Goal: Contribute content: Contribute content

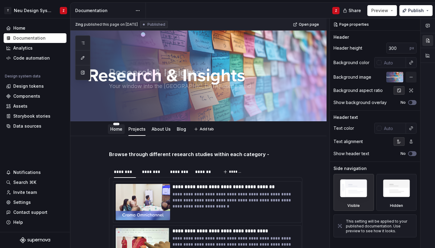
click at [117, 131] on div "Home" at bounding box center [116, 129] width 12 height 6
click at [114, 132] on div "Home" at bounding box center [116, 128] width 12 height 7
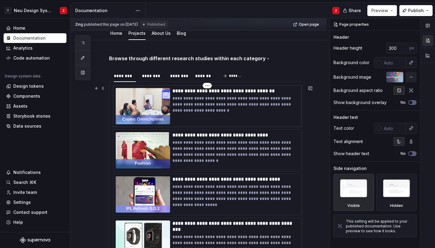
scroll to position [72, 0]
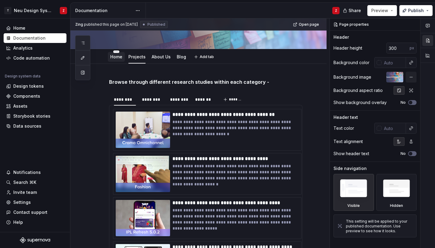
click at [114, 59] on div "Home" at bounding box center [116, 57] width 12 height 6
click at [114, 59] on link "Home" at bounding box center [116, 56] width 12 height 5
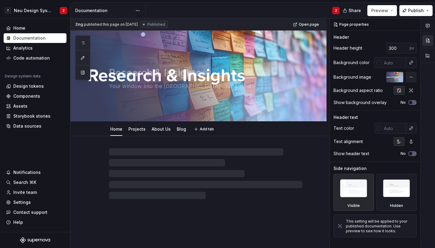
click at [117, 58] on div "Research & Insights Your window into the TN user's mind" at bounding box center [205, 75] width 193 height 59
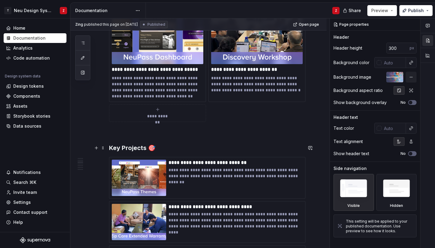
scroll to position [446, 0]
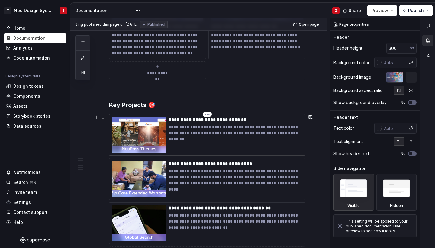
click at [181, 129] on p "**********" at bounding box center [235, 130] width 134 height 12
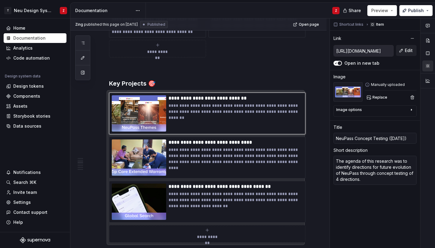
scroll to position [469, 0]
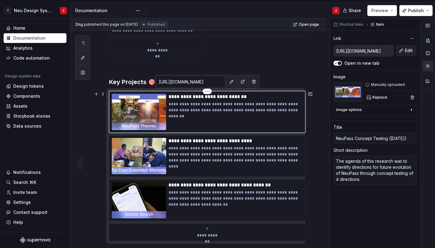
click at [152, 114] on img at bounding box center [139, 112] width 54 height 36
click at [189, 98] on p "**********" at bounding box center [235, 97] width 134 height 6
click at [183, 96] on p "**********" at bounding box center [235, 97] width 134 height 6
type textarea "*"
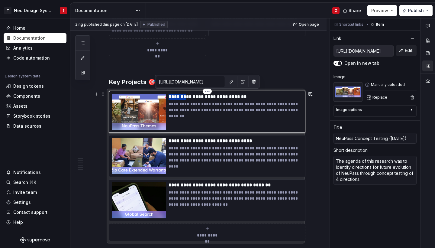
type input "S Concept Testing (Aug 24)"
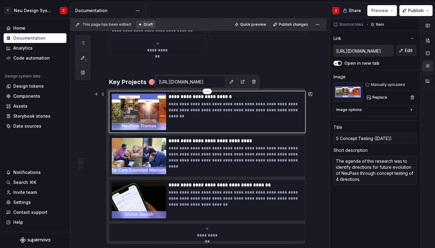
type textarea "*"
type input "Su Concept Testing (Aug 24)"
type textarea "*"
type input "Sup Concept Testing (Aug 24)"
type textarea "*"
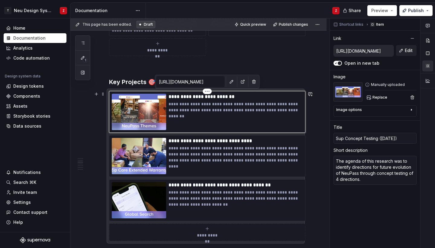
type input "Supe Concept Testing (Aug 24)"
type textarea "*"
type input "Super Concept Testing (Aug 24)"
type textarea "*"
type input "Superw Concept Testing (Aug 24)"
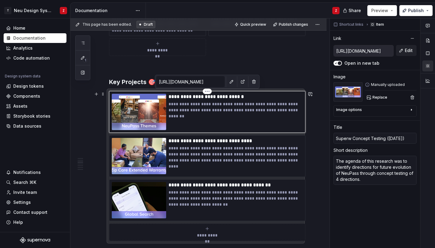
type textarea "*"
type input "Superwe Concept Testing (Aug 24)"
type textarea "*"
type input "Superweb Concept Testing (Aug 24)"
type textarea "*"
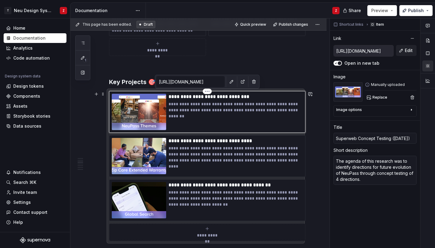
type input "Superb Concept Testing (Aug 24)"
drag, startPoint x: 183, startPoint y: 96, endPoint x: 241, endPoint y: 96, distance: 57.7
click at [241, 96] on p "**********" at bounding box center [235, 97] width 134 height 6
click at [182, 98] on p "**********" at bounding box center [235, 97] width 134 height 6
type textarea "*"
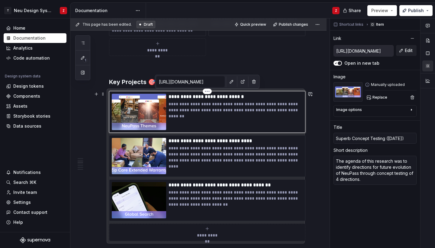
type input "Superwb Concept Testing (Aug 24)"
type textarea "*"
type input "Superweb Concept Testing (Aug 24)"
click at [218, 110] on p "**********" at bounding box center [235, 107] width 134 height 12
click at [241, 96] on p "**********" at bounding box center [235, 97] width 134 height 6
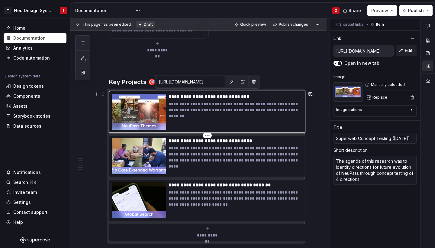
click at [222, 141] on p "**********" at bounding box center [235, 141] width 134 height 6
type textarea "*"
type input "https://tatadigitalltd-my.sharepoint.com/:b:/g/personal/amruta_j_tatadigital_co…"
type input "Zipcare Tactical Research (Aug 24)"
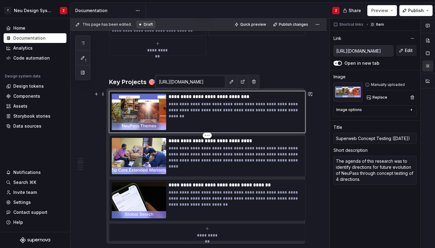
type textarea "The agenda of this research was to identify rationale behind low attachment rat…"
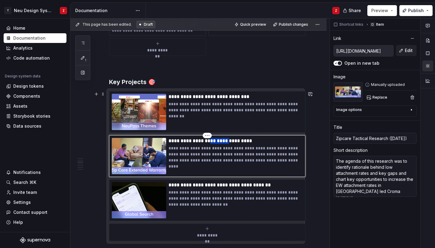
click at [222, 141] on p "**********" at bounding box center [235, 141] width 134 height 6
click at [224, 106] on p "**********" at bounding box center [235, 107] width 134 height 12
type textarea "*"
type input "https://tatadigitalltd-my.sharepoint.com/:p:/g/personal/amruta_j_tatadigital_co…"
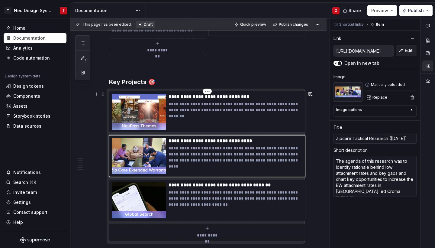
type input "Superweb Concept Testing (Aug 24)"
type textarea "The agenda of this research was to identify directions for future evolution of …"
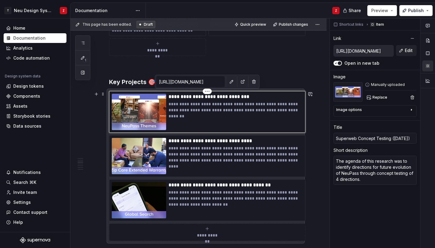
click at [197, 97] on p "**********" at bounding box center [235, 97] width 134 height 6
type textarea "*"
type input "Superweb Usability Testing (Aug 24)"
click at [242, 97] on p "**********" at bounding box center [235, 97] width 134 height 6
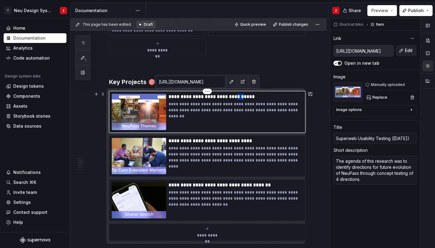
click at [242, 97] on p "**********" at bounding box center [235, 97] width 134 height 6
type textarea "*"
type input "Superweb Usability Testing (J 24)"
type textarea "*"
type input "Superweb Usability Testing (Ju 24)"
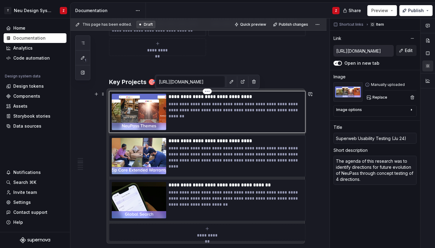
type textarea "*"
type input "Superweb Usability Testing (Jul 24)"
type textarea "*"
type input "Superweb Usability Testing (July 24)"
click at [252, 97] on p "**********" at bounding box center [235, 97] width 134 height 6
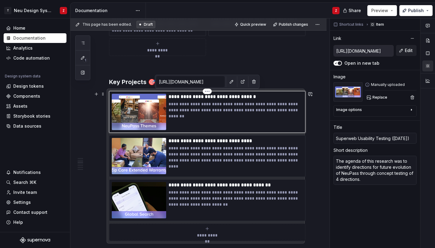
type textarea "*"
type input "Superweb Usability Testing (July 2)"
type textarea "*"
type input "Superweb Usability Testing (July 25)"
click at [176, 141] on p "**********" at bounding box center [235, 141] width 134 height 6
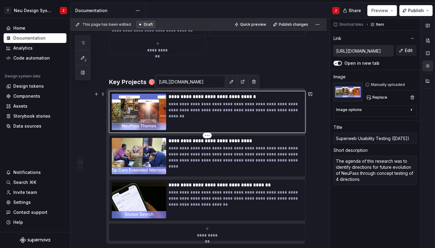
type textarea "*"
type input "https://tatadigitalltd-my.sharepoint.com/:b:/g/personal/amruta_j_tatadigital_co…"
type input "Zipcare Tactical Research (Aug 24)"
type textarea "The agenda of this research was to identify rationale behind low attachment rat…"
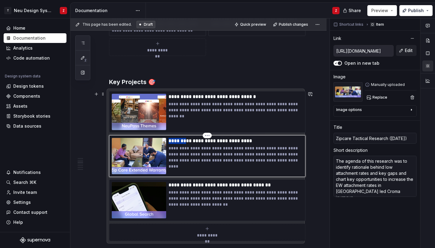
click at [176, 141] on p "**********" at bounding box center [235, 141] width 134 height 6
type textarea "*"
type input "Superweb Concept Testing (April 25)"
click at [176, 105] on p "**********" at bounding box center [235, 107] width 134 height 12
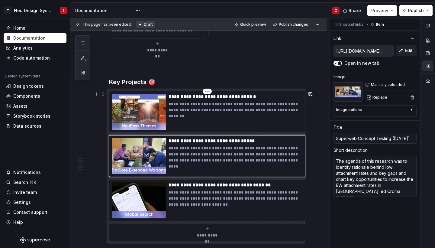
type textarea "*"
type input "https://tatadigitalltd-my.sharepoint.com/:p:/g/personal/amruta_j_tatadigital_co…"
type input "Superweb Usability Testing (July 25)"
type textarea "The agenda of this research was to identify directions for future evolution of …"
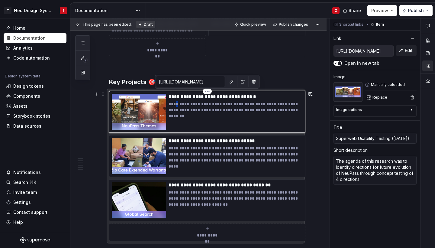
click at [176, 105] on p "**********" at bounding box center [235, 107] width 134 height 12
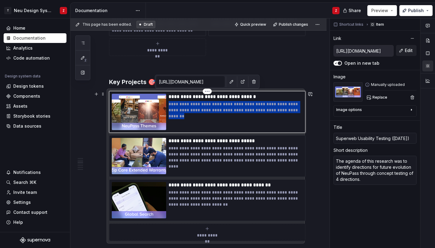
click at [176, 105] on p "**********" at bounding box center [235, 107] width 134 height 12
type textarea "*"
type textarea "Task-based usability study with users and non-users of Tata Neu to evaluate nav…"
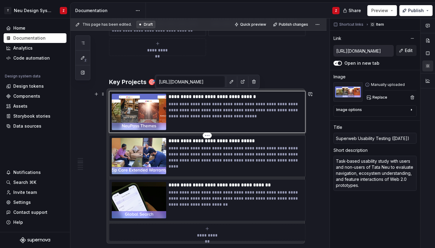
click at [189, 155] on p "**********" at bounding box center [235, 154] width 134 height 18
type textarea "*"
type input "https://tatadigitalltd-my.sharepoint.com/:b:/g/personal/amruta_j_tatadigital_co…"
type input "Superweb Concept Testing (April 25)"
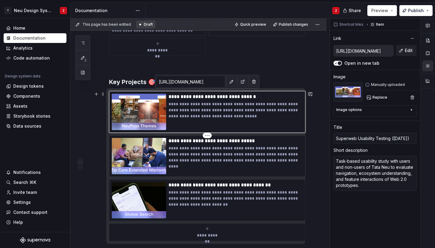
type textarea "The agenda of this research was to identify rationale behind low attachment rat…"
click at [189, 155] on p "**********" at bounding box center [235, 154] width 134 height 18
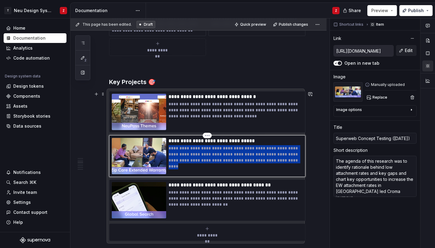
click at [189, 155] on p "**********" at bounding box center [235, 154] width 134 height 18
type textarea "*"
type textarea "Early Web 2.0 concepts tested with Tata Neu employees across 3 locations to cap…"
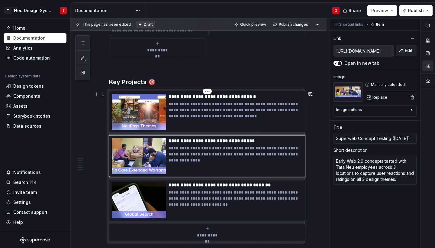
type textarea "*"
type input "https://tatadigitalltd-my.sharepoint.com/:p:/g/personal/amruta_j_tatadigital_co…"
type input "Superweb Usability Testing (July 25)"
type textarea "Task-based usability study with users and non-users of Tata Neu to evaluate nav…"
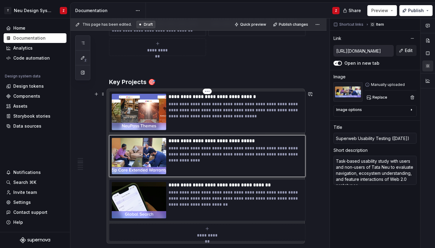
click at [145, 111] on img at bounding box center [139, 112] width 54 height 36
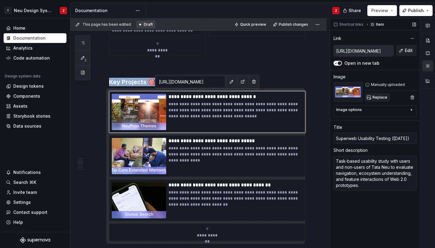
click at [373, 100] on button "Replace" at bounding box center [377, 97] width 25 height 8
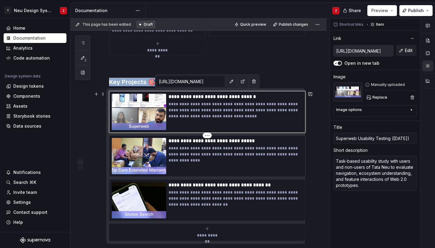
scroll to position [0, 0]
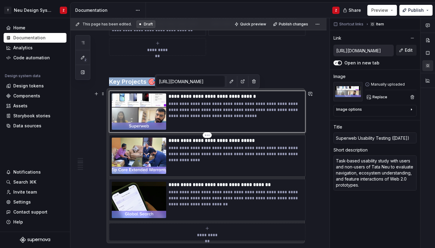
type textarea "*"
type input "https://tatadigitalltd-my.sharepoint.com/:b:/g/personal/amruta_j_tatadigital_co…"
type input "Superweb Concept Testing (April 25)"
type textarea "Early Web 2.0 concepts tested with Tata Neu employees across 3 locations to cap…"
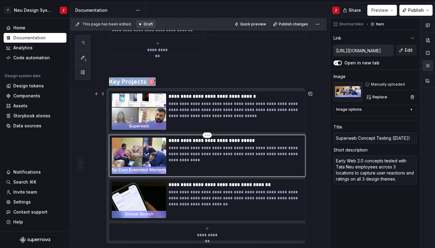
click at [150, 151] on img at bounding box center [139, 155] width 54 height 36
click at [375, 95] on span "Replace" at bounding box center [379, 96] width 15 height 5
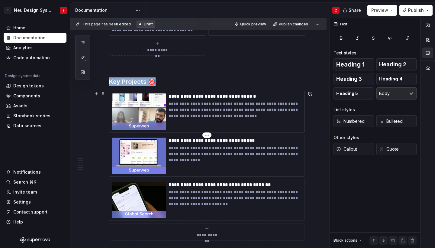
scroll to position [472, 0]
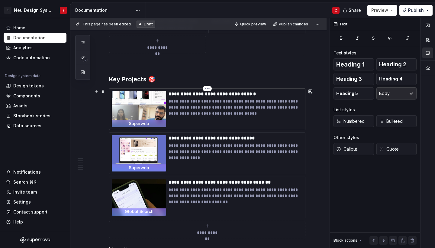
click at [237, 106] on p "**********" at bounding box center [235, 107] width 134 height 18
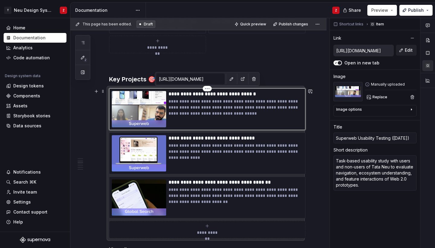
click at [210, 108] on p "**********" at bounding box center [235, 107] width 134 height 18
click at [398, 50] on button "Edit" at bounding box center [406, 50] width 21 height 11
type textarea "*"
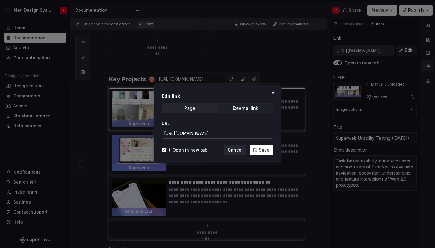
click at [208, 133] on input "https://tatadigitalltd-my.sharepoint.com/:p:/g/personal/amruta_j_tatadigital_co…" at bounding box center [218, 132] width 112 height 11
paste input "my?id=%2Fpersonal%2Famruta%5Fj%5Ftatadigital%5Fcom%2FDocuments%2F1Research%20Re…"
type input "https://tatadigitalltd-my.sharepoint.com/my?id=%2Fpersonal%2Famruta%5Fj%5Ftatad…"
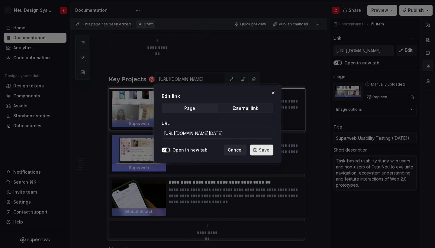
click at [263, 149] on span "Save" at bounding box center [264, 150] width 11 height 6
type textarea "*"
type input "https://tatadigitalltd-my.sharepoint.com/my?id=%2Fpersonal%2Famruta%5Fj%5Ftatad…"
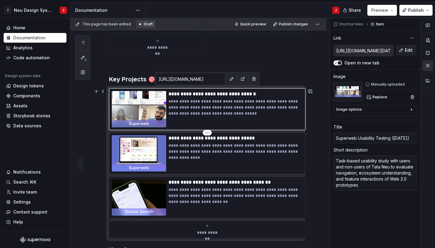
type textarea "*"
type input "https://tatadigitalltd-my.sharepoint.com/:b:/g/personal/amruta_j_tatadigital_co…"
type input "Superweb Concept Testing (April 25)"
type textarea "Early Web 2.0 concepts tested with Tata Neu employees across 3 locations to cap…"
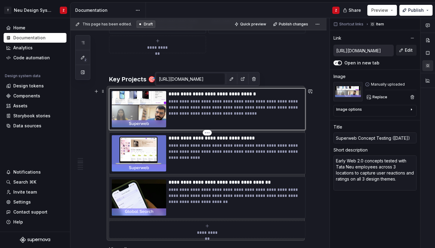
click at [146, 144] on img at bounding box center [139, 153] width 54 height 36
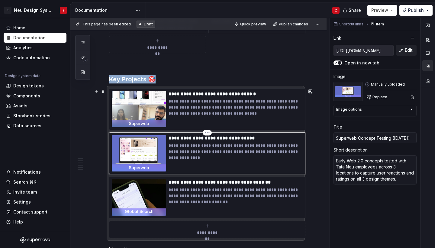
click at [157, 151] on img at bounding box center [139, 153] width 54 height 36
click at [189, 152] on p "**********" at bounding box center [235, 151] width 134 height 18
click at [365, 50] on input "https://tatadigitalltd-my.sharepoint.com/:b:/g/personal/amruta_j_tatadigital_co…" at bounding box center [363, 50] width 59 height 11
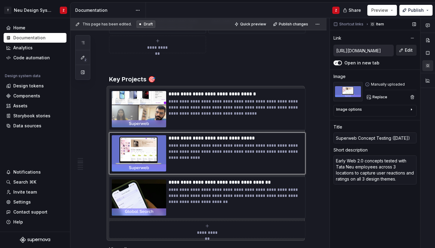
click at [401, 49] on button "Edit" at bounding box center [406, 50] width 21 height 11
type textarea "*"
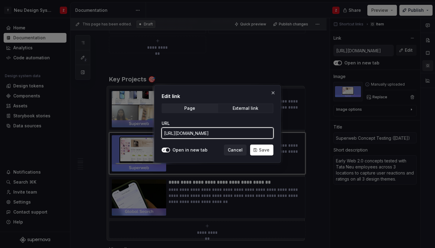
click at [224, 132] on input "https://tatadigitalltd-my.sharepoint.com/:b:/g/personal/amruta_j_tatadigital_co…" at bounding box center [218, 132] width 112 height 11
paste input "my?id=%2Fpersonal%2Famruta%5Fj%5Ftatadigital%5Fcom%2FDocuments%2F1Research%20Re…"
type input "https://tatadigitalltd-my.sharepoint.com/my?id=%2Fpersonal%2Famruta%5Fj%5Ftatad…"
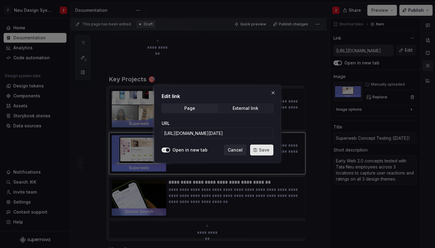
click at [260, 150] on span "Save" at bounding box center [264, 150] width 11 height 6
type textarea "*"
type input "https://tatadigitalltd-my.sharepoint.com/my?id=%2Fpersonal%2Famruta%5Fj%5Ftatad…"
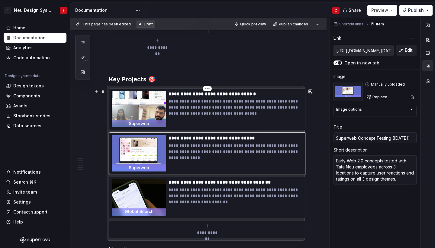
click at [262, 100] on p "**********" at bounding box center [235, 107] width 134 height 18
type textarea "*"
type input "https://tatadigitalltd-my.sharepoint.com/my?id=%2Fpersonal%2Famruta%5Fj%5Ftatad…"
type input "Superweb Usability Testing (July 25)"
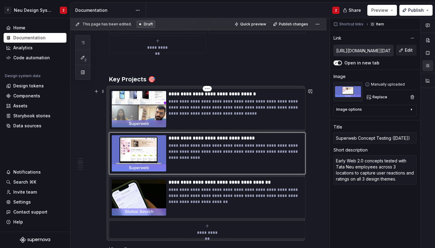
type textarea "Task-based usability study with users and non-users of Tata Neu to evaluate nav…"
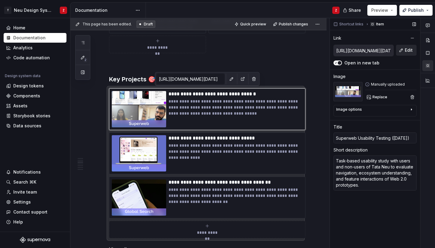
click at [399, 49] on button "Edit" at bounding box center [406, 50] width 21 height 11
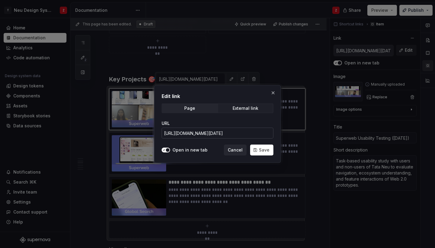
click at [244, 130] on input "https://tatadigitalltd-my.sharepoint.com/my?id=%2Fpersonal%2Famruta%5Fj%5Ftatad…" at bounding box center [218, 132] width 112 height 11
drag, startPoint x: 244, startPoint y: 130, endPoint x: 199, endPoint y: 135, distance: 45.0
click at [199, 136] on input "https://tatadigitalltd-my.sharepoint.com/my?id=%2Fpersonal%2Famruta%5Fj%5Ftatad…" at bounding box center [218, 132] width 112 height 11
click at [199, 135] on input "https://tatadigitalltd-my.sharepoint.com/my?id=%2Fpersonal%2Famruta%5Fj%5Ftatad…" at bounding box center [218, 132] width 112 height 11
drag, startPoint x: 244, startPoint y: 136, endPoint x: 165, endPoint y: 134, distance: 79.4
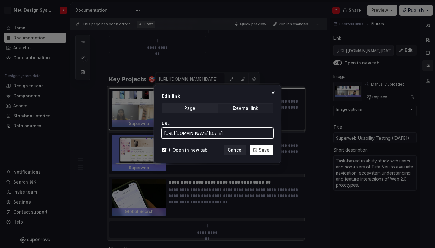
click at [165, 134] on input "https://tatadigitalltd-my.sharepoint.com/my?id=%2Fpersonal%2Famruta%5Fj%5Ftatad…" at bounding box center [218, 132] width 112 height 11
click at [181, 134] on input "https://tatadigitalltd-my.sharepoint.com/my?id=%2Fpersonal%2Famruta%5Fj%5Ftatad…" at bounding box center [218, 132] width 112 height 11
drag, startPoint x: 181, startPoint y: 134, endPoint x: 320, endPoint y: 139, distance: 139.3
click at [320, 139] on div "Edit link Page External link URL https://tatadigitalltd-my.sharepoint.com/my?id…" at bounding box center [217, 124] width 435 height 248
click at [272, 93] on button "button" at bounding box center [273, 92] width 8 height 8
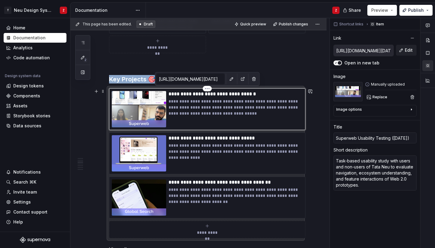
click at [200, 117] on div "**********" at bounding box center [235, 109] width 134 height 36
click at [210, 114] on p "**********" at bounding box center [235, 107] width 134 height 18
click at [411, 49] on span "Edit" at bounding box center [409, 50] width 8 height 6
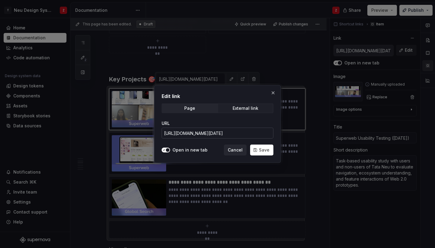
click at [196, 135] on input "https://tatadigitalltd-my.sharepoint.com/my?id=%2Fpersonal%2Famruta%5Fj%5Ftatad…" at bounding box center [218, 132] width 112 height 11
click at [261, 149] on span "Save" at bounding box center [264, 150] width 11 height 6
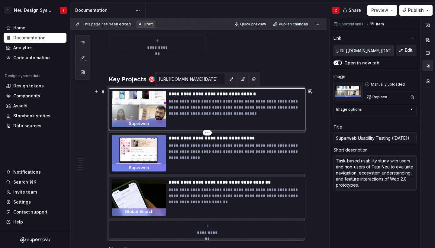
click at [209, 149] on p "**********" at bounding box center [235, 151] width 134 height 18
type textarea "*"
type input "https://tatadigitalltd-my.sharepoint.com/my?id=%2Fpersonal%2Famruta%5Fj%5Ftatad…"
type input "Superweb Concept Testing (April 25)"
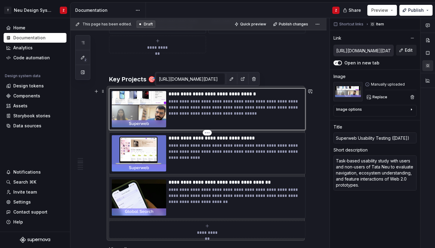
type textarea "Early Web 2.0 concepts tested with Tata Neu employees across 3 locations to cap…"
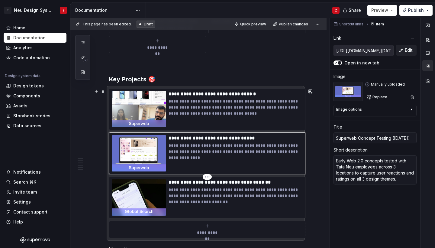
type textarea "*"
type input "https://tatadigitalltd-my.sharepoint.com/:b:/g/personal/amruta_j_tatadigital_co…"
type input "Global Search Behavioral Research (Oct 24)"
type textarea "This study was conducted to identify rationale behind low global search usage o…"
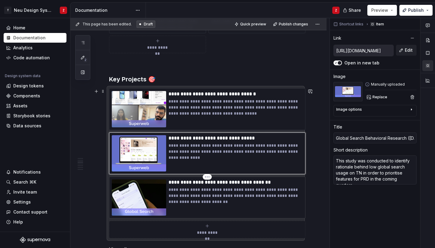
click at [168, 191] on div "**********" at bounding box center [207, 197] width 191 height 36
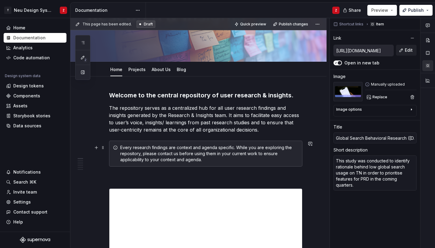
scroll to position [37, 0]
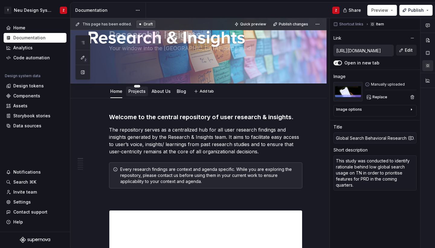
click at [141, 94] on div "Projects" at bounding box center [136, 91] width 17 height 6
click at [137, 90] on link "Projects" at bounding box center [136, 90] width 17 height 5
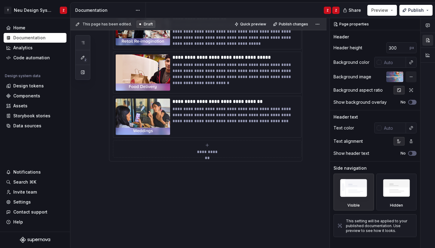
scroll to position [439, 0]
click at [208, 143] on icon "submit" at bounding box center [207, 144] width 5 height 5
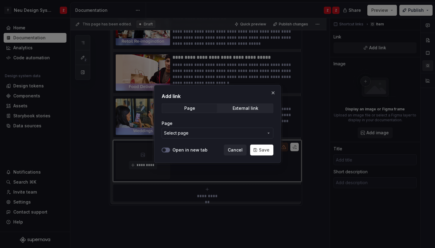
type textarea "*"
click at [240, 106] on div "External link" at bounding box center [245, 108] width 26 height 5
click at [163, 147] on div at bounding box center [166, 150] width 8 height 6
click at [167, 153] on div "Open in new tab Cancel Save" at bounding box center [218, 148] width 112 height 13
click at [167, 150] on button "Open in new tab" at bounding box center [166, 149] width 8 height 5
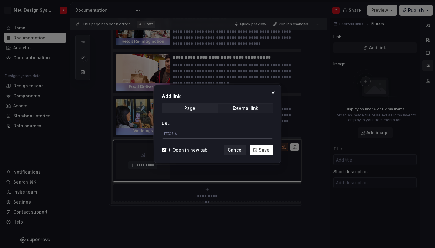
click at [181, 134] on input "URL" at bounding box center [218, 132] width 112 height 11
paste input "https://tatadigitalltd-my.sharepoint.com/:b:/g/personal/amruta_j_tatadigital_co…"
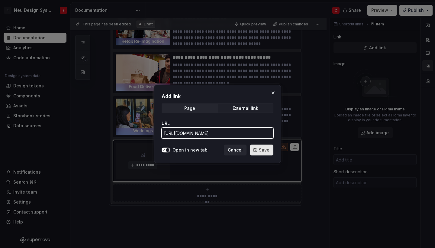
type input "https://tatadigitalltd-my.sharepoint.com/:b:/g/personal/amruta_j_tatadigital_co…"
click at [262, 149] on span "Save" at bounding box center [264, 150] width 11 height 6
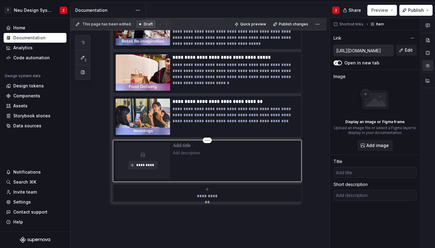
click at [184, 146] on p at bounding box center [235, 145] width 126 height 6
type textarea "*"
type input "N"
type textarea "*"
type input "NE"
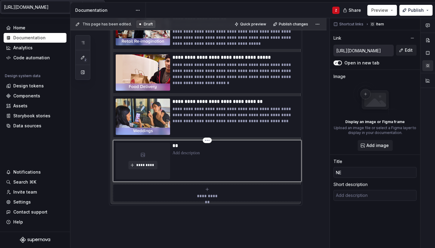
type textarea "*"
type input "NEC"
type textarea "*"
type input "NEC"
type textarea "*"
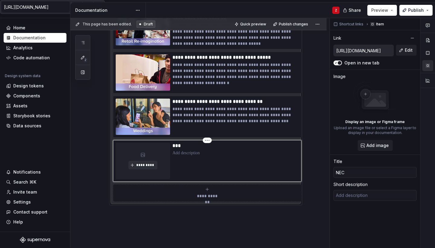
type input "NEC +"
type textarea "*"
type input "NEC +"
type textarea "*"
type input "NEC + O"
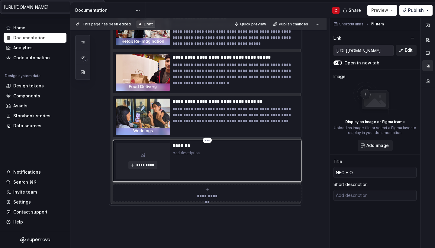
type textarea "*"
type input "NEC + Om"
type textarea "*"
type input "NEC + Omn"
type textarea "*"
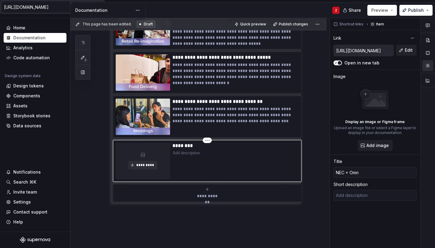
type input "NEC + Omni"
type textarea "*"
type input "NEC + Omni"
type textarea "*"
type input "NEC + Omni B"
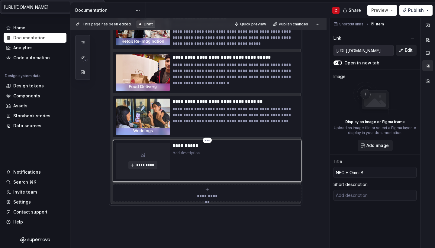
type textarea "*"
type input "NEC + Omni Be"
type textarea "*"
type input "NEC + Omni Ben"
type textarea "*"
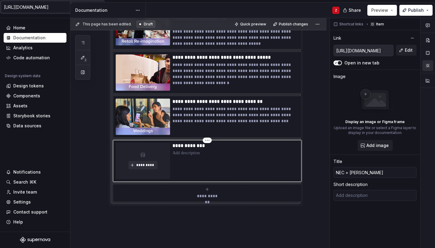
type input "NEC + Omni Benc"
type textarea "*"
type input "NEC + Omni Bench"
type textarea "*"
type input "NEC + Omni Benchm"
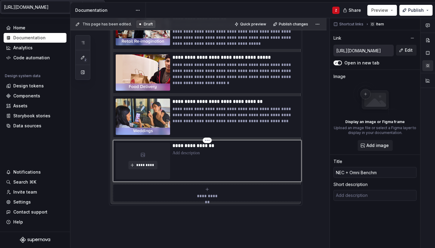
type textarea "*"
type input "NEC + Omni Benchma"
type textarea "*"
type input "NEC + Omni Benchmar"
type textarea "*"
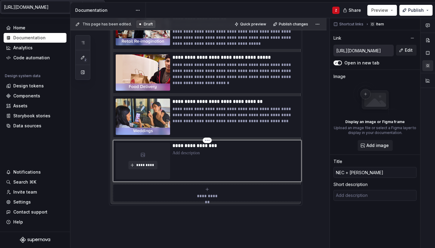
type input "NEC + Omni Benchmark"
type textarea "*"
type input "NEC + Omni Benchmarki"
type textarea "*"
type input "NEC + Omni Benchmarkin"
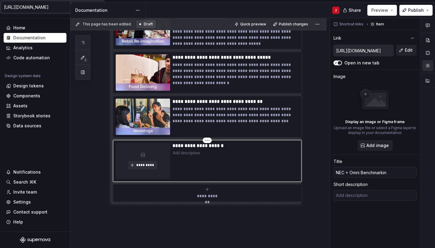
type textarea "*"
type input "NEC + Omni Benchmarking"
type textarea "*"
type input "NEC + Omni Benchmarking"
type textarea "*"
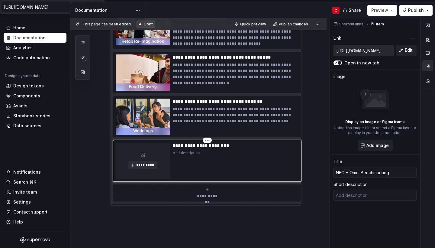
type input "NEC + Omni Benchmarking ("
type textarea "*"
type input "NEC + Omni Benchmarking ()"
type textarea "*"
type input "NEC + Omni Benchmarking (A)"
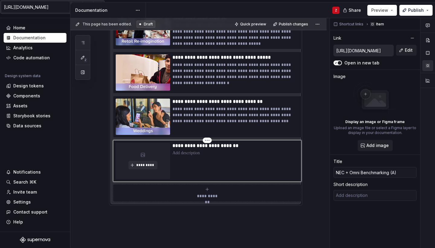
type textarea "*"
type input "NEC + Omni Benchmarking (Au)"
type textarea "*"
type input "NEC + Omni Benchmarking (Aug)"
type textarea "*"
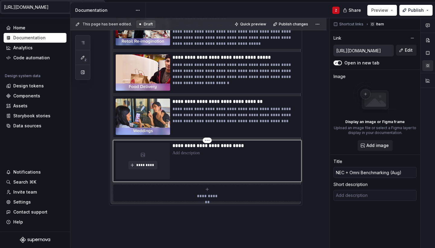
type input "NEC + Omni Benchmarking (Aug )"
type textarea "*"
type input "NEC + Omni Benchmarking (Aug 2)"
type textarea "*"
type input "NEC + Omni Benchmarking (Aug 25)"
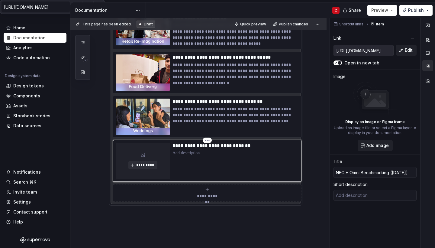
click at [244, 163] on div "**********" at bounding box center [235, 160] width 126 height 36
click at [196, 157] on div "**********" at bounding box center [235, 160] width 126 height 36
click at [187, 153] on p at bounding box center [235, 153] width 126 height 6
type textarea "*"
type textarea "Identifying key gaps & actionables which can be quickly taken-up to make sure t…"
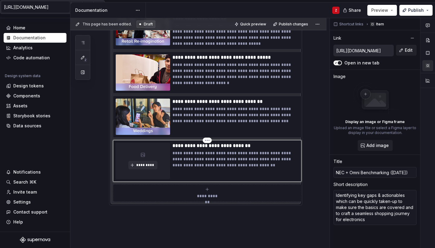
click at [162, 150] on div "*********" at bounding box center [143, 160] width 54 height 36
click at [152, 161] on button "*********" at bounding box center [142, 165] width 29 height 8
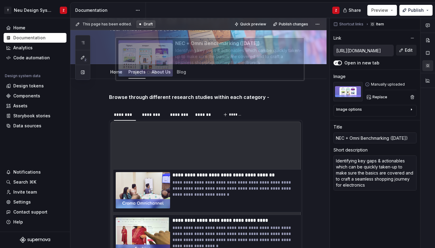
scroll to position [54, 0]
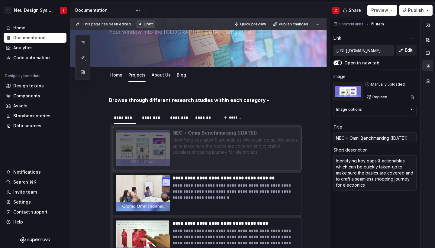
drag, startPoint x: 119, startPoint y: 200, endPoint x: 122, endPoint y: 123, distance: 76.7
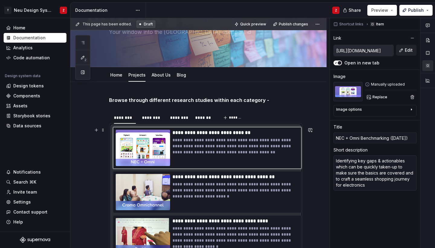
scroll to position [100, 0]
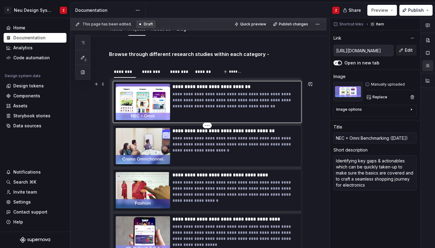
click at [194, 143] on p "**********" at bounding box center [235, 144] width 126 height 18
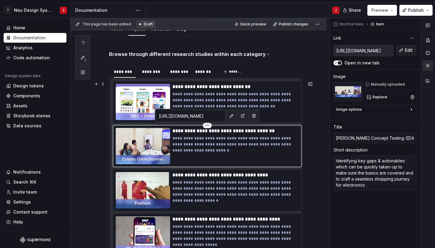
type textarea "*"
type input "https://tatadigitalltd-my.sharepoint.com/:b:/g/personal/amruta_j_tatadigital_co…"
type input "Croma Omnichannel Concept Testing (Jan 25)"
type textarea "This research was conducted to assess the desirability of omni-channel concepts…"
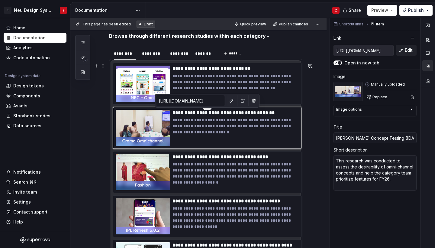
scroll to position [118, 0]
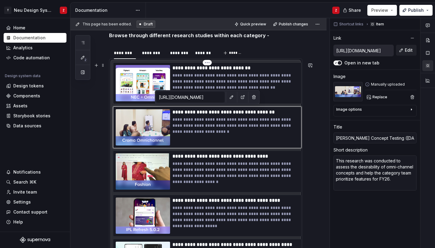
click at [263, 77] on p "**********" at bounding box center [235, 81] width 126 height 18
type textarea "*"
type input "https://tatadigitalltd-my.sharepoint.com/:b:/g/personal/amruta_j_tatadigital_co…"
type input "NEC + Omni Benchmarking (Aug 25)"
type textarea "Identifying key gaps & actionables which can be quickly taken-up to make sure t…"
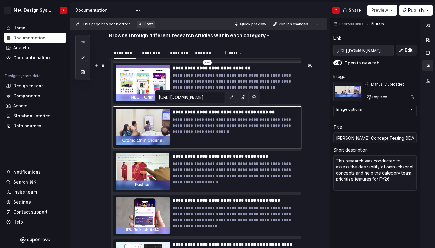
type input "https://tatadigitalltd-my.sharepoint.com/:b:/g/personal/amruta_j_tatadigital_co…"
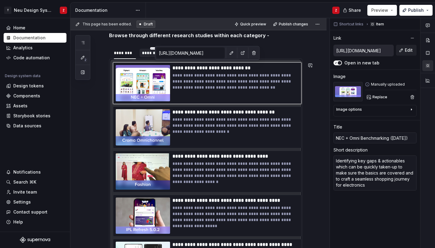
click at [146, 53] on div "********" at bounding box center [153, 53] width 22 height 6
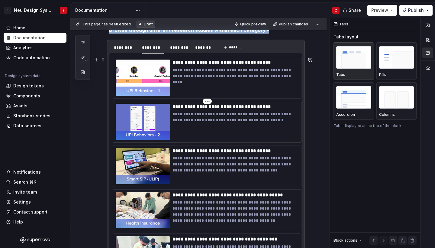
scroll to position [123, 0]
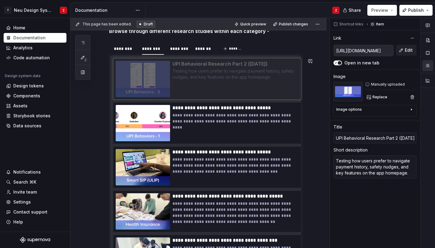
drag, startPoint x: 140, startPoint y: 121, endPoint x: 139, endPoint y: 83, distance: 38.3
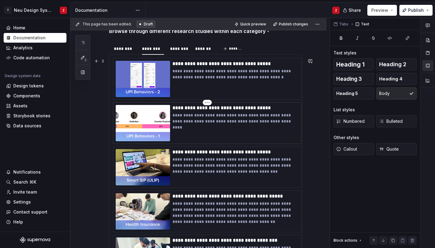
click at [181, 123] on p "**********" at bounding box center [235, 118] width 126 height 12
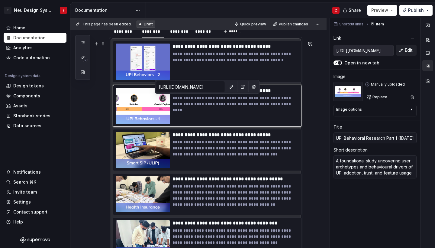
scroll to position [140, 0]
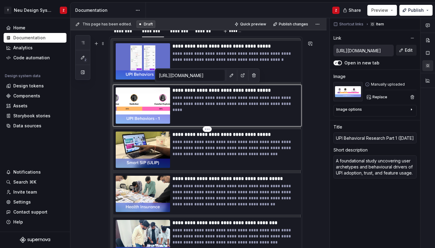
click at [186, 146] on p "**********" at bounding box center [235, 148] width 126 height 18
type textarea "*"
type input "https://tatadigitalltd-my.sharepoint.com/:b:/g/personal/amruta_j_tatadigital_co…"
type input "Smart SIP Behavioral Research (March 25)"
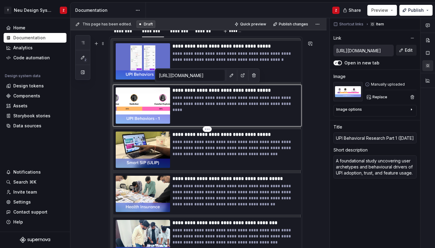
type textarea "With a goal of improving the customer acquisition/ activation for SSIP, researc…"
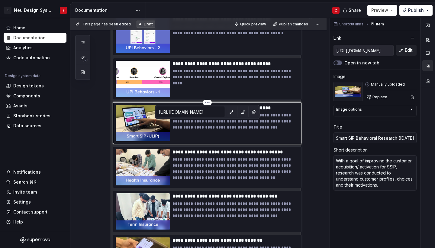
scroll to position [167, 0]
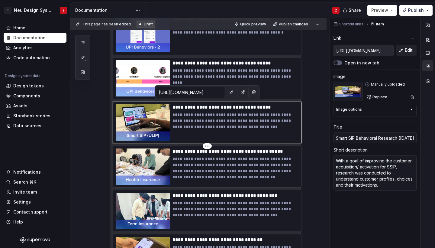
click at [188, 162] on p "**********" at bounding box center [235, 167] width 126 height 24
type textarea "*"
type input "https://tatadigitalltd-my.sharepoint.com/:b:/g/personal/amruta_j_tatadigital_co…"
type input "Health Insurance Behavioral Research (Feb 25)"
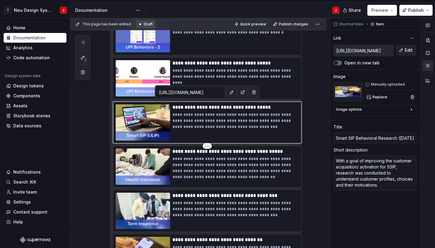
type textarea "With a goal of improving customer acquisition/ activation for Health insurance,…"
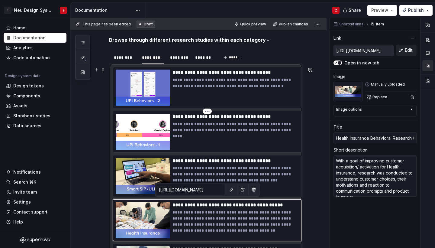
scroll to position [100, 0]
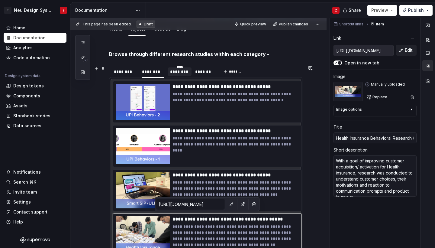
click at [179, 75] on div "********" at bounding box center [180, 71] width 24 height 8
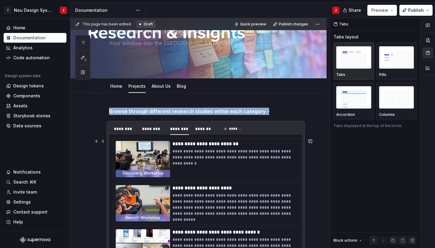
scroll to position [36, 0]
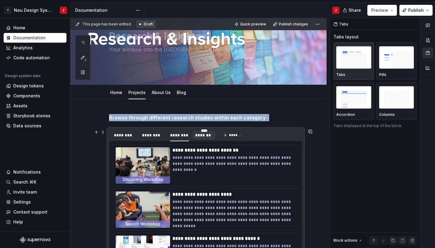
click at [205, 135] on div "*******" at bounding box center [204, 135] width 18 height 6
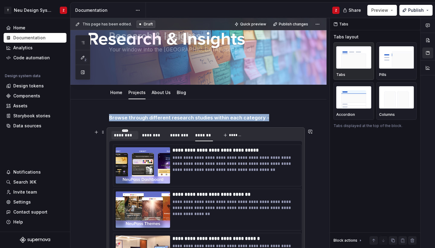
click at [130, 138] on div "********" at bounding box center [124, 135] width 27 height 8
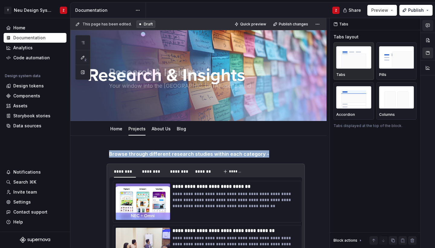
scroll to position [0, 0]
click at [413, 12] on span "Publish" at bounding box center [416, 10] width 16 height 6
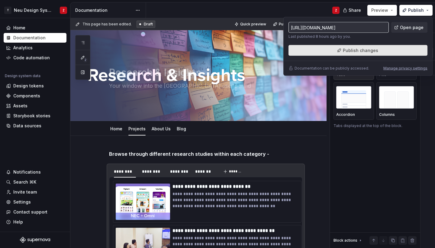
click at [373, 51] on span "Publish changes" at bounding box center [360, 50] width 35 height 6
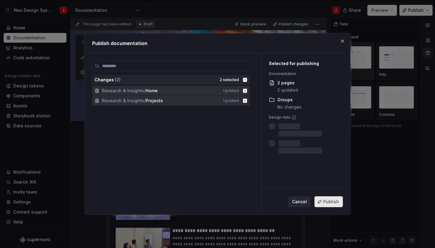
click at [328, 200] on span "Publish" at bounding box center [331, 201] width 16 height 6
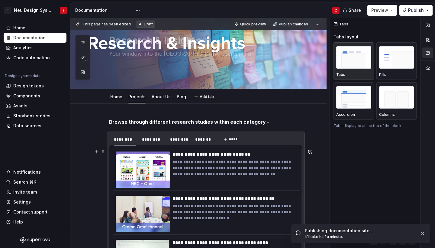
scroll to position [15, 0]
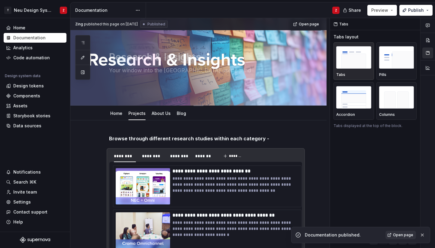
type textarea "*"
click at [390, 235] on link "Open page" at bounding box center [400, 234] width 30 height 8
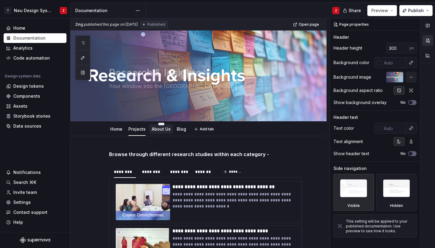
click at [165, 131] on div "About Us" at bounding box center [161, 129] width 19 height 6
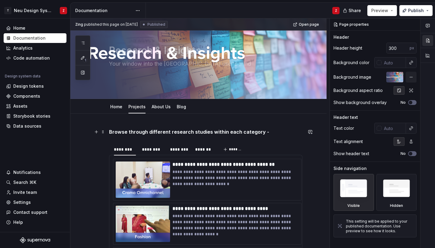
scroll to position [23, 0]
click at [179, 148] on div "********" at bounding box center [179, 149] width 19 height 6
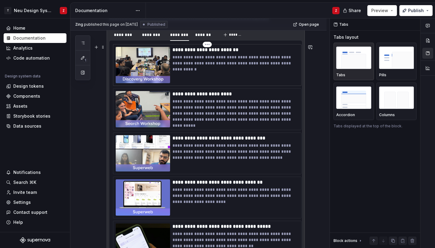
scroll to position [137, 0]
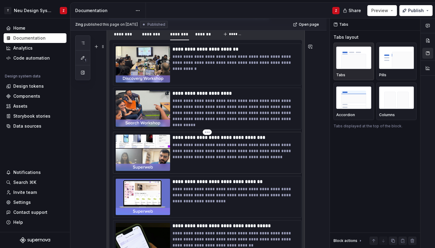
click at [212, 139] on p "**********" at bounding box center [235, 137] width 126 height 6
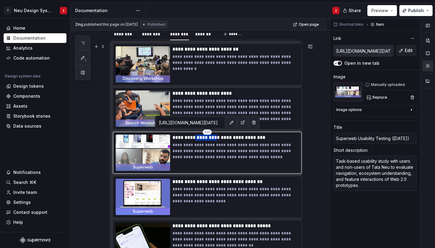
click at [212, 139] on p "**********" at bounding box center [235, 137] width 126 height 6
click at [258, 139] on p "**********" at bounding box center [235, 137] width 126 height 6
type textarea "*"
type input "Superweb Usability Testing (July 225)"
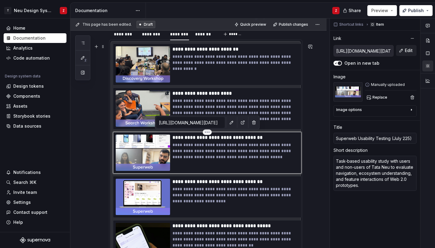
type textarea "*"
type input "Superweb Usability Testing (July 25)"
click at [257, 179] on p "**********" at bounding box center [235, 181] width 126 height 6
type textarea "*"
type input "https://tatadigitalltd-my.sharepoint.com/my?id=%2Fpersonal%2Famruta%5Fj%5Ftatad…"
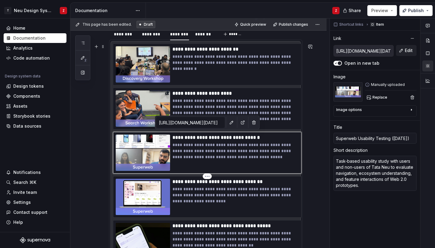
type input "https://tatadigitalltd-my.sharepoint.com/my?id=%2Fpersonal%2Famruta%5Fj%5Ftatad…"
type input "Superweb Concept Testing (April 2025)"
type textarea "Early Web 2.0 concepts tested with Tata Neu employees across 3 locations to cap…"
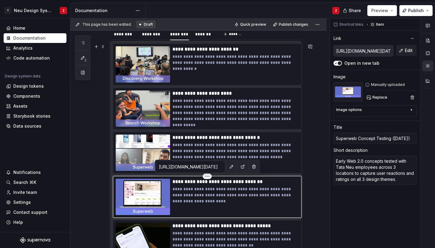
type textarea "*"
type input "Superweb Concept Testing (April 225)"
type textarea "*"
type input "Superweb Concept Testing (April 25)"
click at [209, 182] on p "**********" at bounding box center [235, 181] width 126 height 6
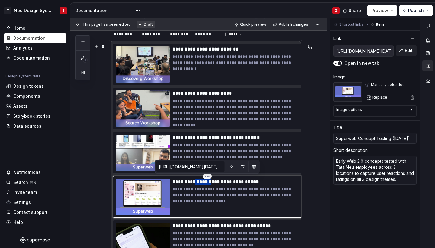
click at [209, 182] on p "**********" at bounding box center [235, 181] width 126 height 6
click at [195, 151] on p "**********" at bounding box center [235, 151] width 126 height 18
type textarea "*"
type input "https://tatadigitalltd-my.sharepoint.com/my?id=%2Fpersonal%2Famruta%5Fj%5Ftatad…"
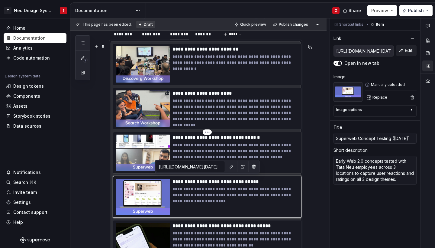
type input "https://tatadigitalltd-my.sharepoint.com/my?id=%2Fpersonal%2Famruta%5Fj%5Ftatad…"
type input "Superweb Usability Testing (July 25)"
type textarea "Task-based usability study with users and non-users of Tata Neu to evaluate nav…"
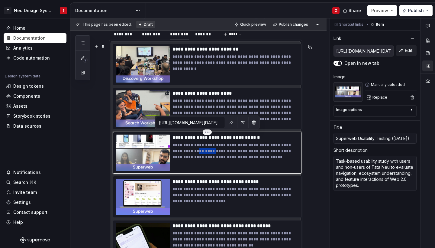
click at [195, 151] on p "**********" at bounding box center [235, 151] width 126 height 18
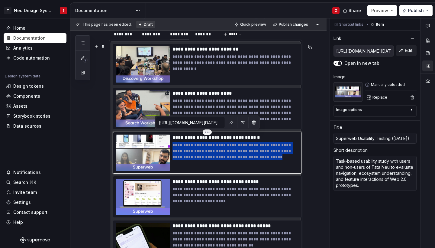
click at [195, 151] on p "**********" at bounding box center [235, 151] width 126 height 18
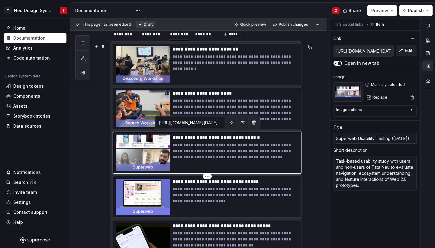
click at [195, 190] on p "**********" at bounding box center [235, 195] width 126 height 18
type textarea "*"
type input "https://tatadigitalltd-my.sharepoint.com/my?id=%2Fpersonal%2Famruta%5Fj%5Ftatad…"
type input "Superweb Concept Testing (April 25)"
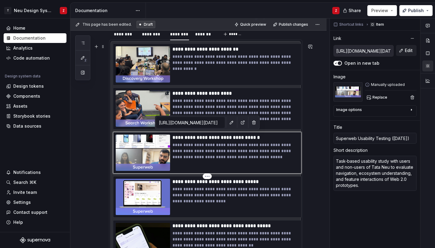
type textarea "Early Web 2.0 concepts tested with Tata Neu employees across 3 locations to cap…"
click at [195, 190] on p "**********" at bounding box center [235, 195] width 126 height 18
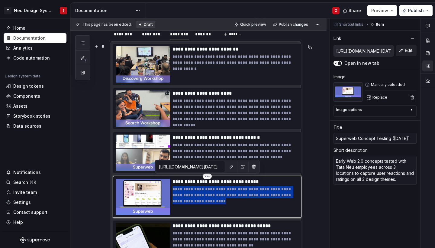
click at [195, 190] on p "**********" at bounding box center [235, 195] width 126 height 18
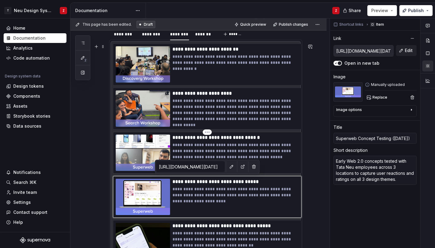
click at [192, 146] on p "**********" at bounding box center [235, 151] width 126 height 18
type textarea "*"
type input "https://tatadigitalltd-my.sharepoint.com/my?id=%2Fpersonal%2Famruta%5Fj%5Ftatad…"
type input "Superweb Usability Testing (July 25)"
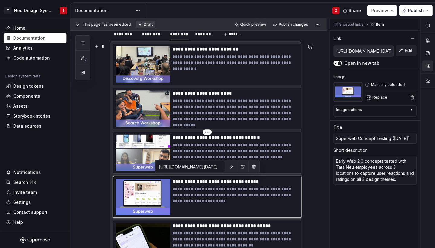
type textarea "Task-based usability study with users and non-users of Tata Neu to evaluate nav…"
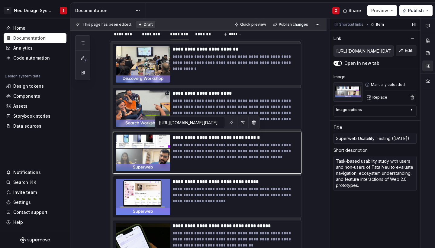
click at [363, 50] on input "https://tatadigitalltd-my.sharepoint.com/my?id=%2Fpersonal%2Famruta%5Fj%5Ftatad…" at bounding box center [363, 50] width 59 height 11
click at [180, 193] on p "**********" at bounding box center [235, 195] width 126 height 18
type textarea "*"
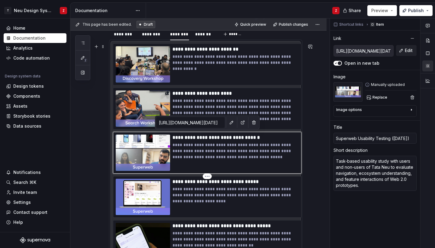
type input "https://tatadigitalltd-my.sharepoint.com/my?id=%2Fpersonal%2Famruta%5Fj%5Ftatad…"
type input "Superweb Concept Testing (April 25)"
type textarea "Early Web 2.0 concepts tested with Tata Neu employees across 3 locations to cap…"
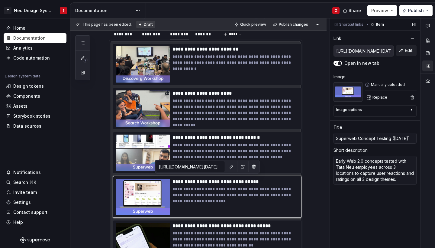
click at [371, 52] on input "https://tatadigitalltd-my.sharepoint.com/my?id=%2Fpersonal%2Famruta%5Fj%5Ftatad…" at bounding box center [363, 50] width 59 height 11
click at [216, 151] on p "**********" at bounding box center [235, 151] width 126 height 18
type textarea "*"
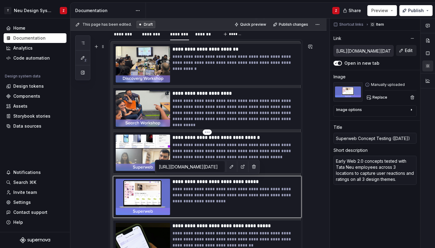
type input "https://tatadigitalltd-my.sharepoint.com/my?id=%2Fpersonal%2Famruta%5Fj%5Ftatad…"
type input "Superweb Usability Testing (July 25)"
type textarea "Task-based usability study with users and non-users of Tata Neu to evaluate nav…"
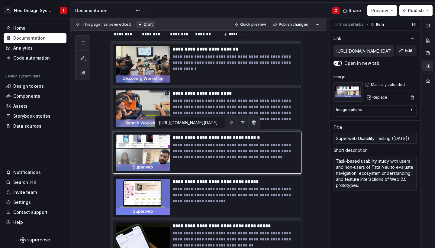
click at [377, 51] on input "https://tatadigitalltd-my.sharepoint.com/my?id=%2Fpersonal%2Famruta%5Fj%5Ftatad…" at bounding box center [363, 50] width 59 height 11
type textarea "*"
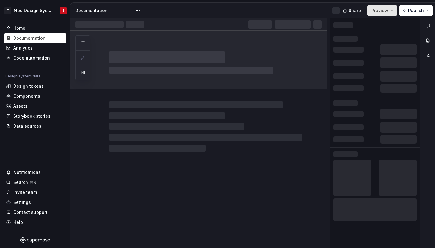
click at [378, 11] on span "Preview" at bounding box center [379, 11] width 17 height 6
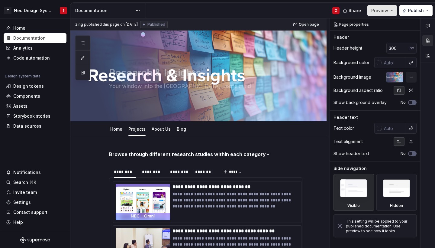
click at [382, 15] on button "Preview" at bounding box center [382, 10] width 30 height 11
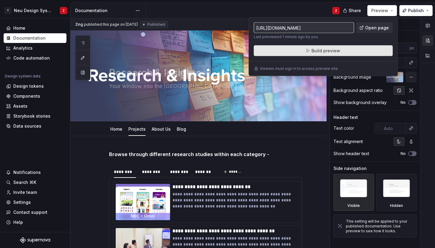
click at [338, 53] on span "Build preview" at bounding box center [325, 51] width 29 height 6
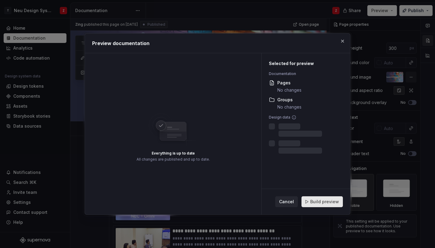
click at [318, 202] on span "Build preview" at bounding box center [324, 201] width 29 height 6
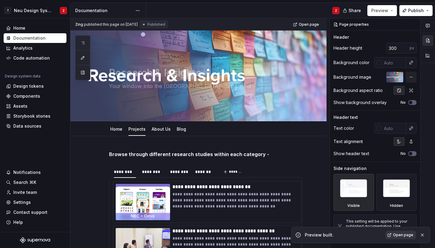
click at [392, 235] on link "Open page" at bounding box center [400, 234] width 30 height 8
click at [395, 233] on span "Open page" at bounding box center [403, 234] width 20 height 5
click at [410, 12] on span "Publish" at bounding box center [416, 11] width 16 height 6
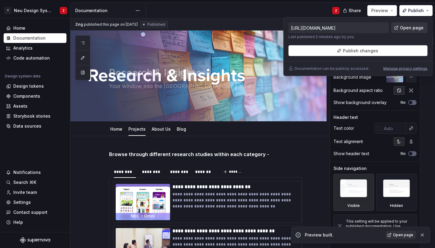
click at [403, 30] on span "Open page" at bounding box center [412, 28] width 24 height 6
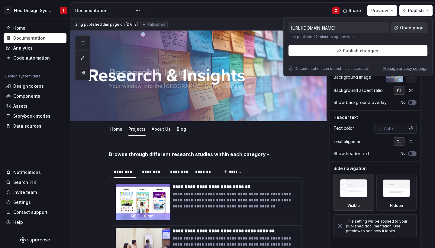
type textarea "*"
